Goal: Transaction & Acquisition: Subscribe to service/newsletter

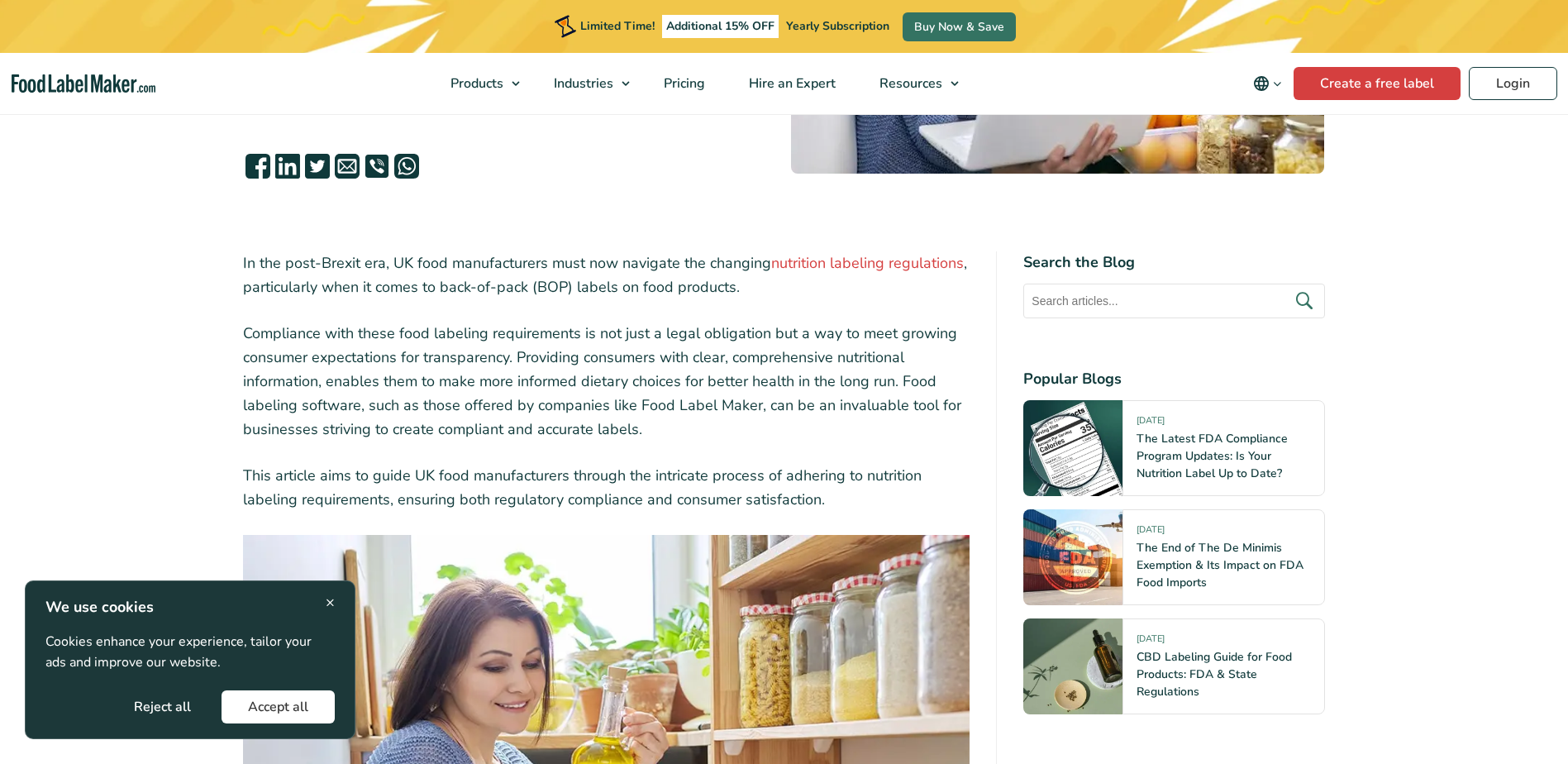
drag, startPoint x: 280, startPoint y: 704, endPoint x: 333, endPoint y: 675, distance: 60.4
click at [280, 704] on button "Accept all" at bounding box center [278, 706] width 113 height 33
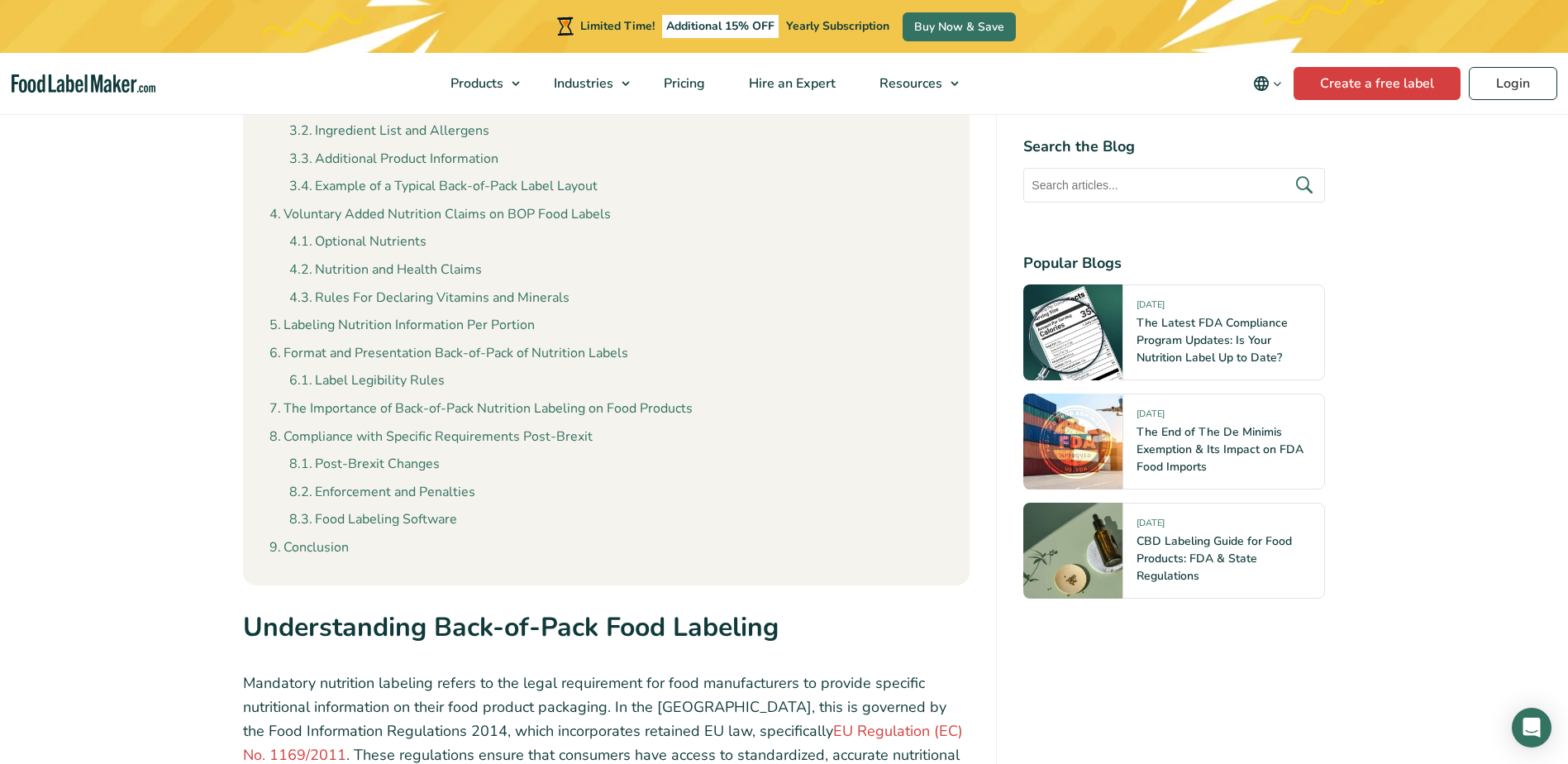
scroll to position [1819, 0]
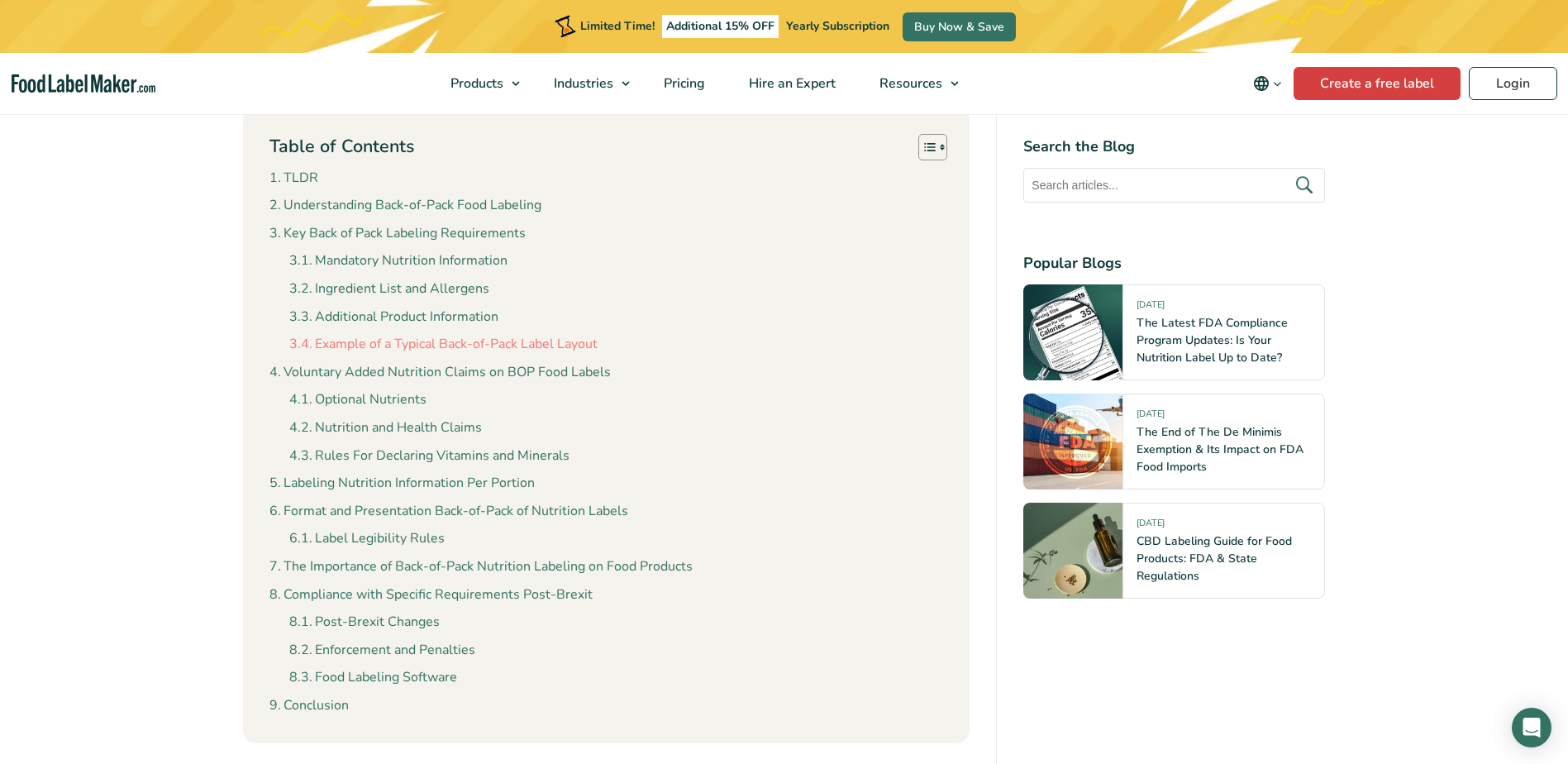
click at [461, 344] on link "Example of a Typical Back-of-Pack Label Layout" at bounding box center [443, 344] width 308 height 22
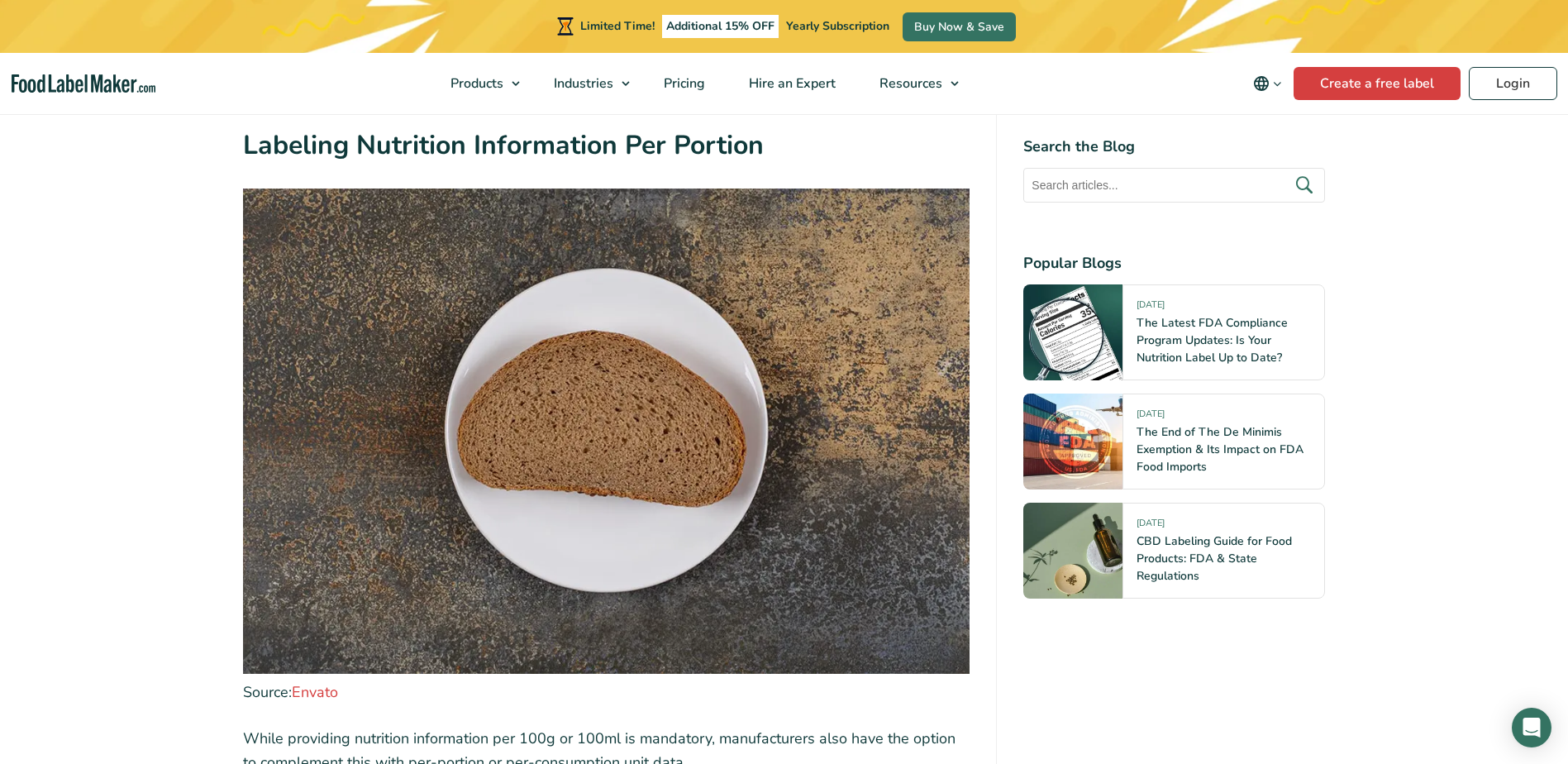
scroll to position [7769, 0]
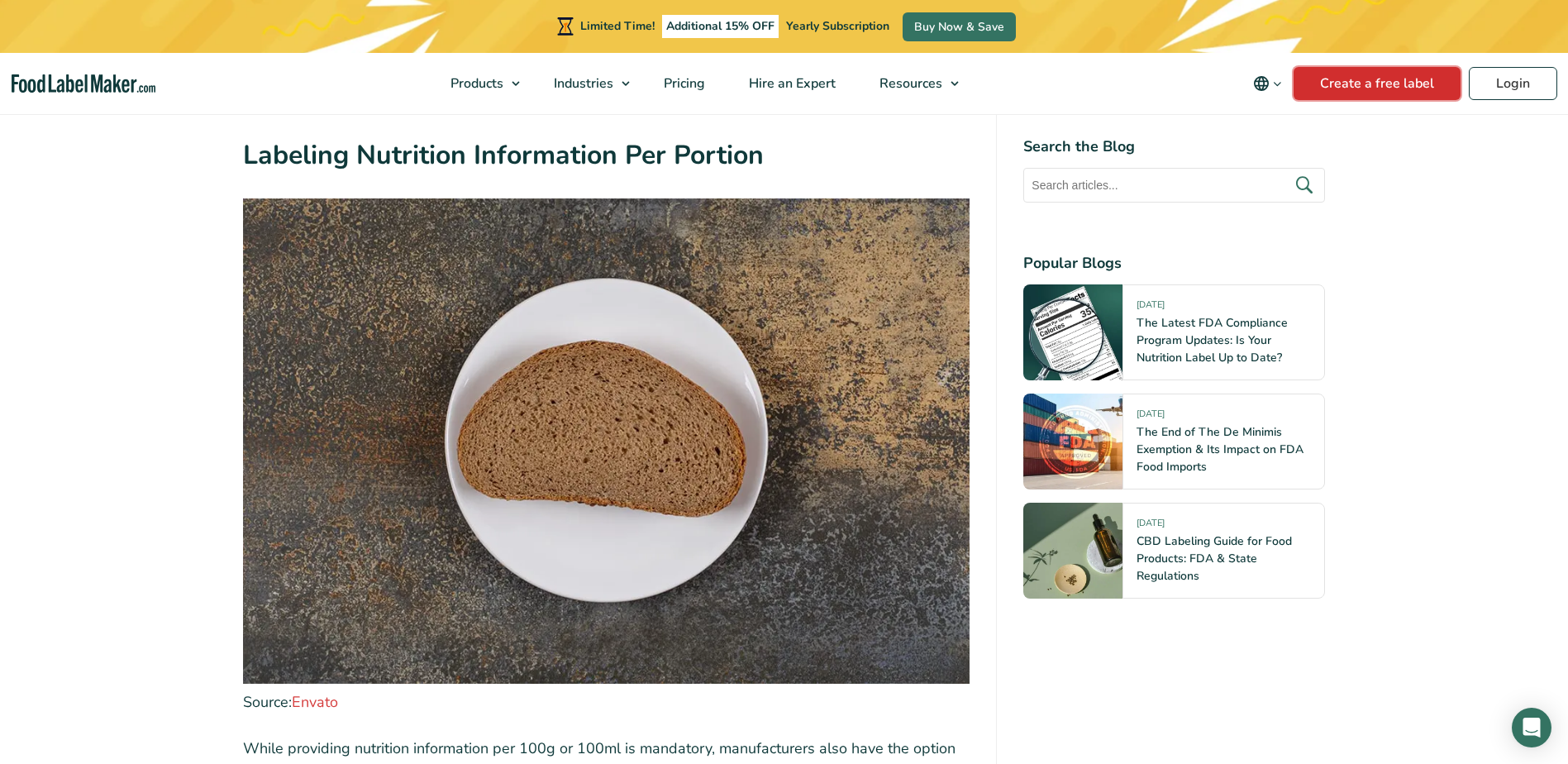
click at [1369, 82] on link "Create a free label" at bounding box center [1376, 83] width 167 height 33
